Goal: Obtain resource: Obtain resource

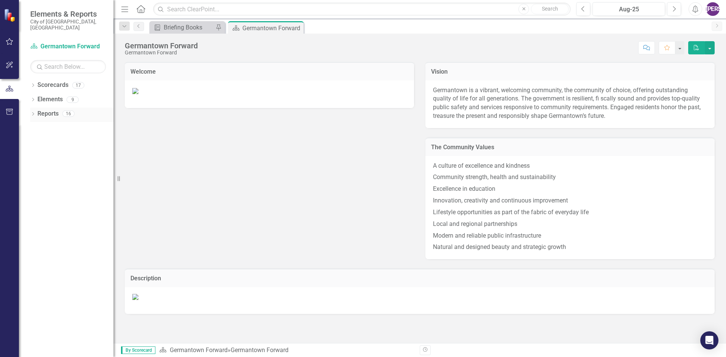
click at [38, 110] on link "Reports" at bounding box center [47, 114] width 21 height 9
click at [36, 110] on div "Dropdown Reports 16" at bounding box center [71, 115] width 83 height 14
click at [73, 111] on div "16" at bounding box center [68, 114] width 12 height 6
click at [34, 84] on icon "Dropdown" at bounding box center [32, 86] width 5 height 4
click at [83, 180] on div "Reports 16" at bounding box center [75, 186] width 76 height 14
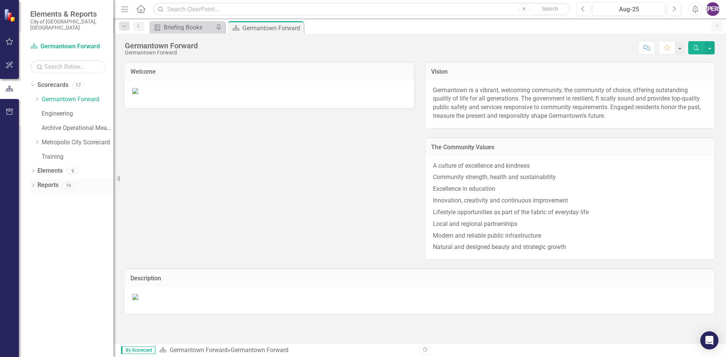
click at [83, 180] on div "Reports 16" at bounding box center [75, 186] width 76 height 14
click at [68, 110] on link "Engineering" at bounding box center [78, 114] width 72 height 9
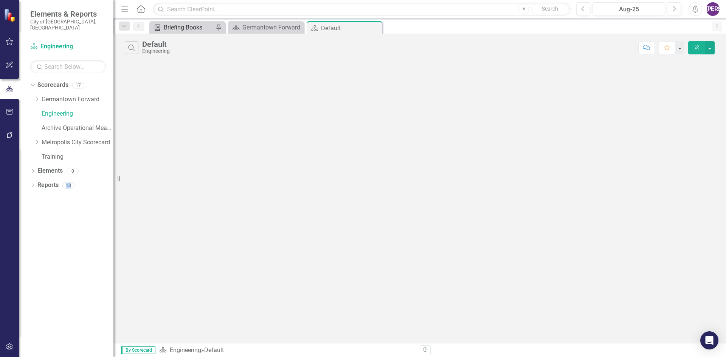
click at [178, 28] on div "Briefing Books" at bounding box center [189, 27] width 50 height 9
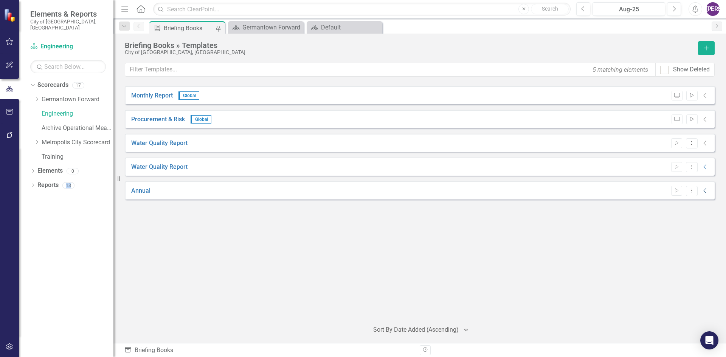
click at [705, 192] on icon at bounding box center [705, 191] width 3 height 5
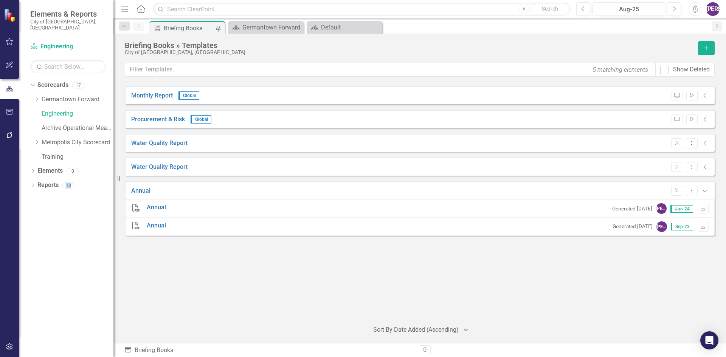
click at [678, 193] on icon "Start" at bounding box center [677, 191] width 6 height 5
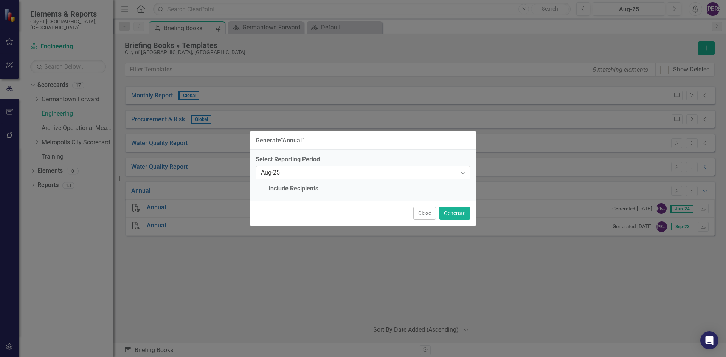
click at [304, 172] on div "Aug-25" at bounding box center [359, 173] width 196 height 9
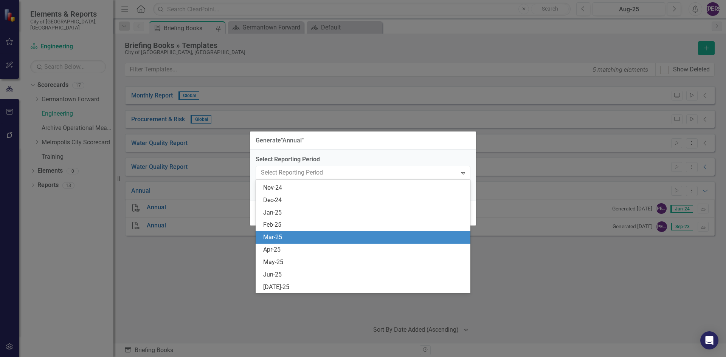
scroll to position [1080, 0]
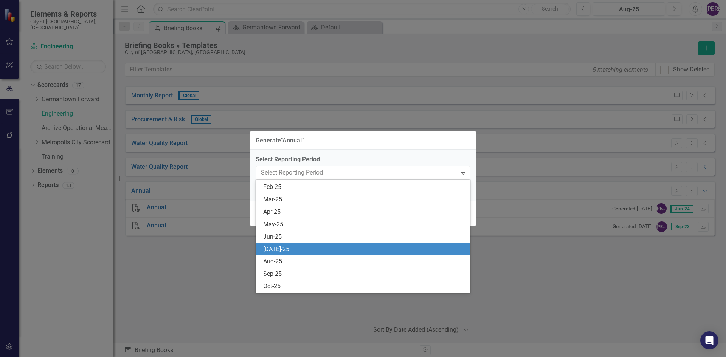
click at [308, 250] on div "[DATE]-25" at bounding box center [364, 250] width 203 height 9
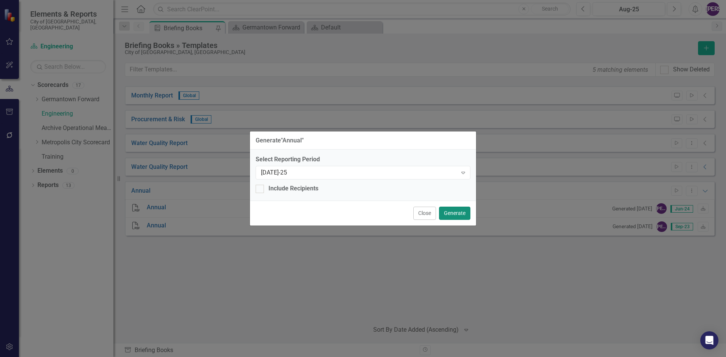
drag, startPoint x: 454, startPoint y: 214, endPoint x: 464, endPoint y: 210, distance: 11.0
click at [464, 210] on button "Generate" at bounding box center [454, 213] width 31 height 13
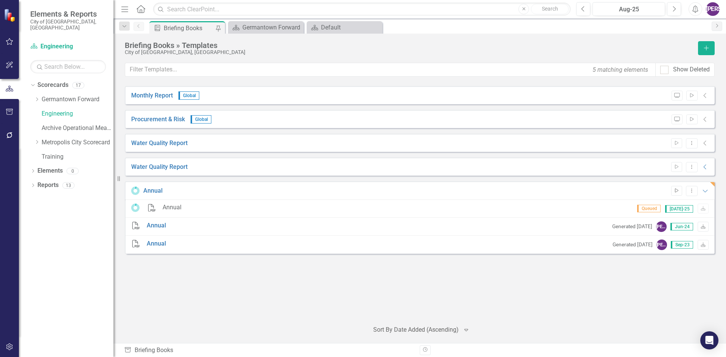
click at [677, 192] on icon "Start" at bounding box center [677, 191] width 6 height 5
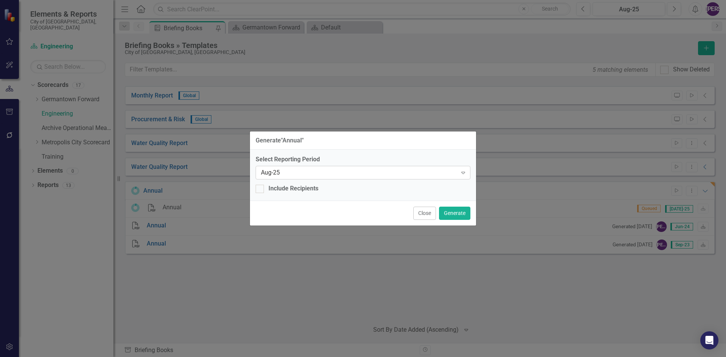
click at [298, 173] on div "Aug-25" at bounding box center [359, 173] width 196 height 9
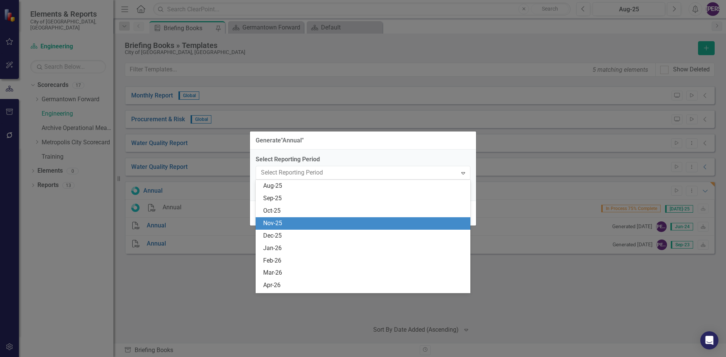
scroll to position [1117, 0]
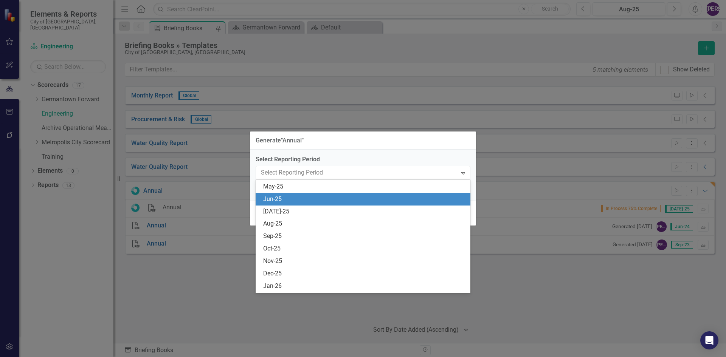
click at [289, 202] on div "Jun-25" at bounding box center [364, 199] width 203 height 9
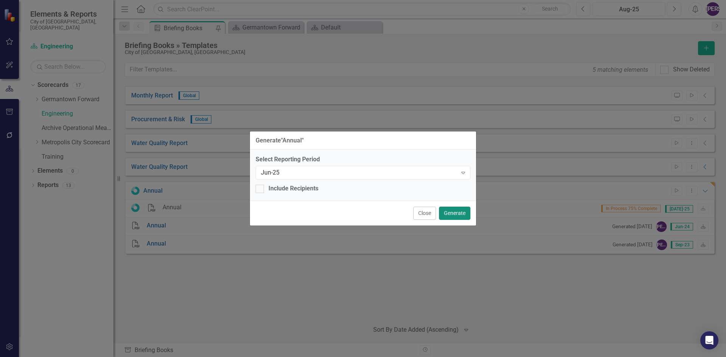
click at [455, 213] on button "Generate" at bounding box center [454, 213] width 31 height 13
